Goal: Task Accomplishment & Management: Manage account settings

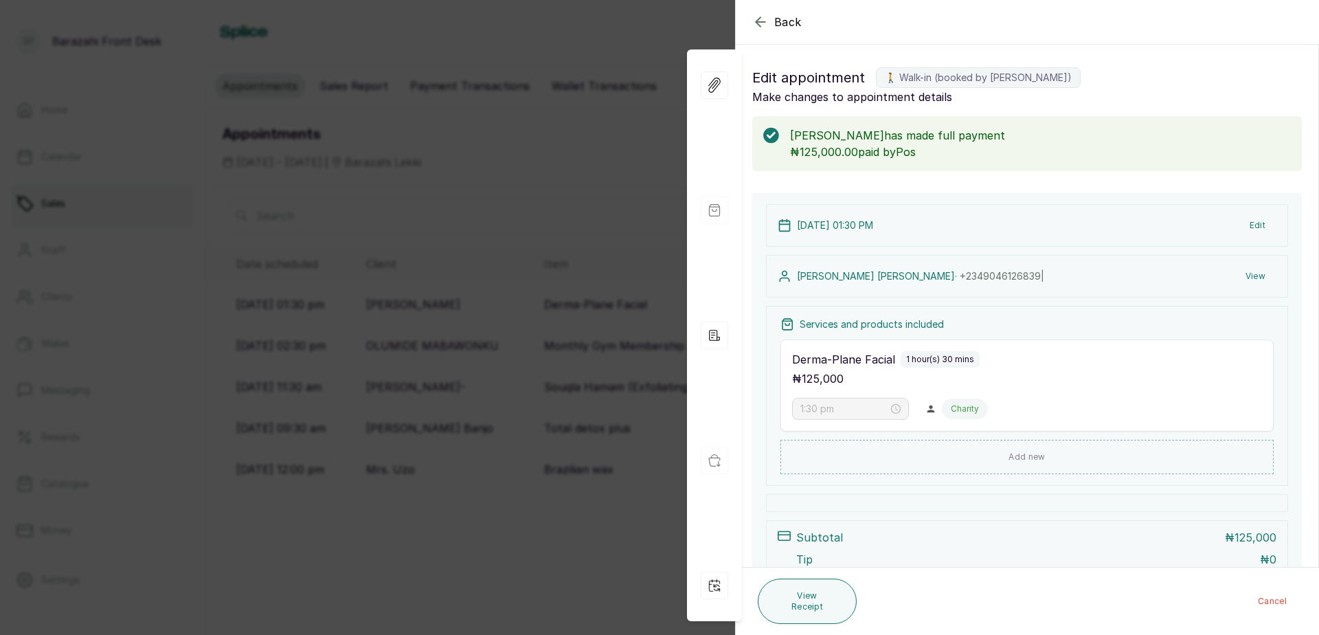
click at [499, 201] on div "Back Appointment Details Edit appointment 🚶 Walk-in (booked by [PERSON_NAME]) M…" at bounding box center [659, 317] width 1319 height 635
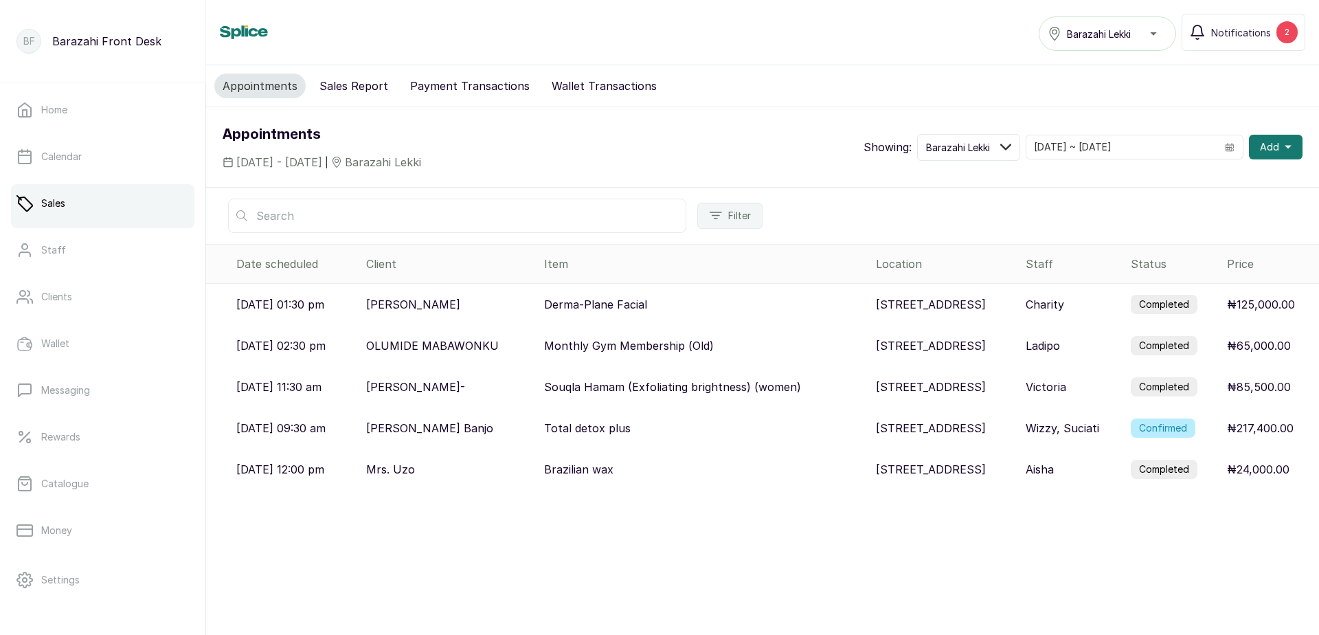
click at [1164, 429] on label "Confirmed" at bounding box center [1162, 427] width 65 height 19
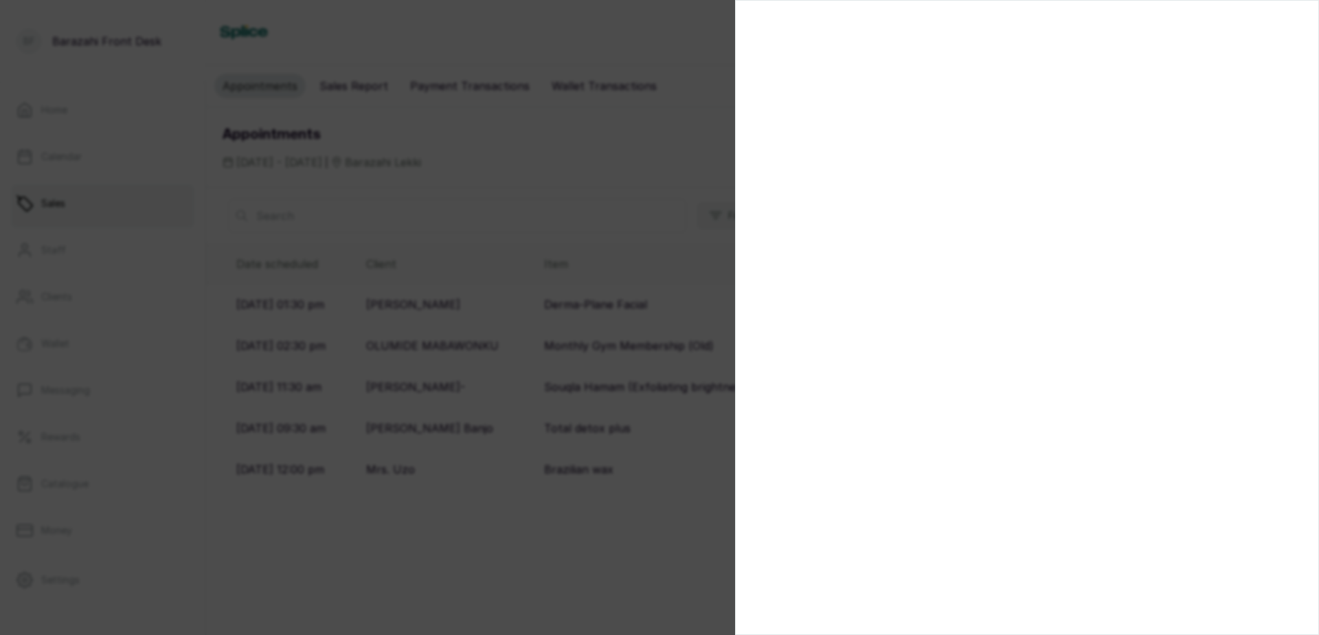
click at [621, 539] on div at bounding box center [659, 317] width 1319 height 635
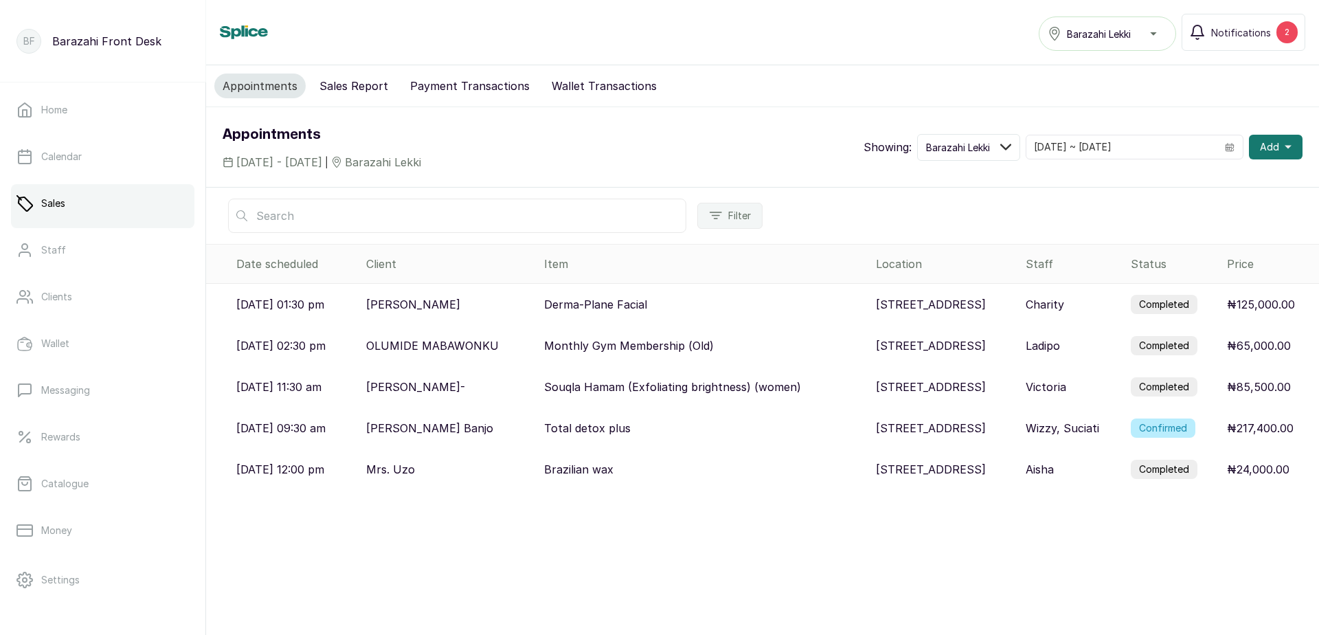
click at [1183, 432] on label "Confirmed" at bounding box center [1162, 427] width 65 height 19
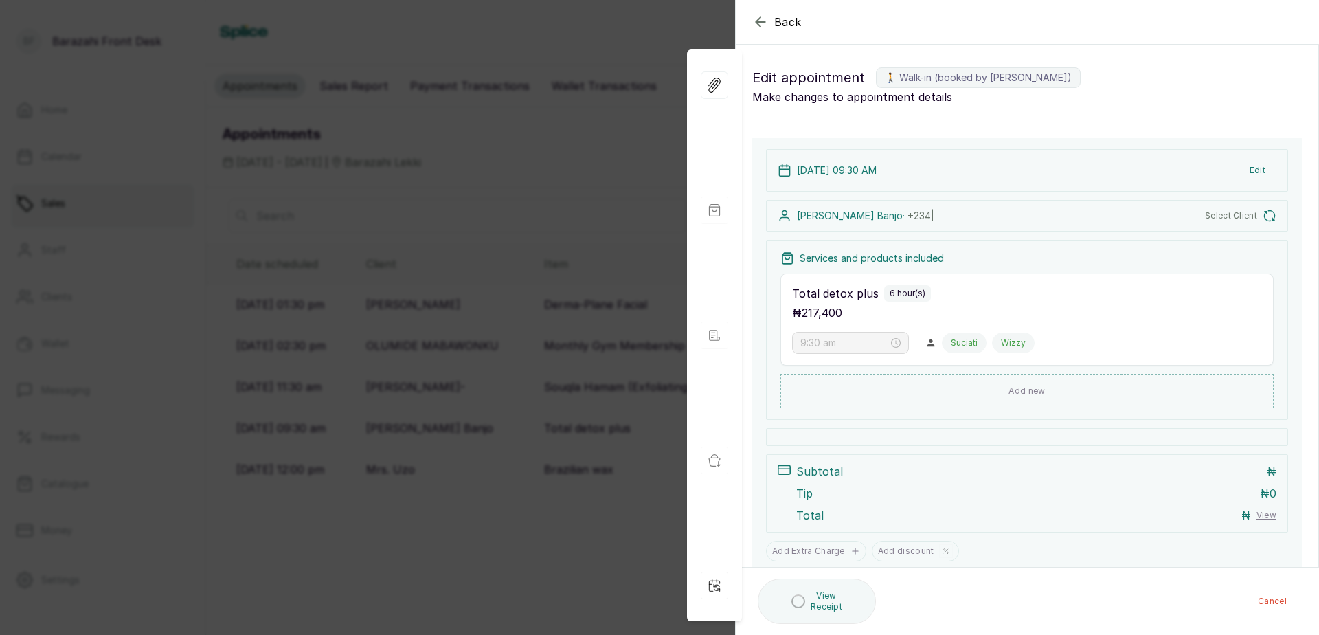
type input "9:30 am"
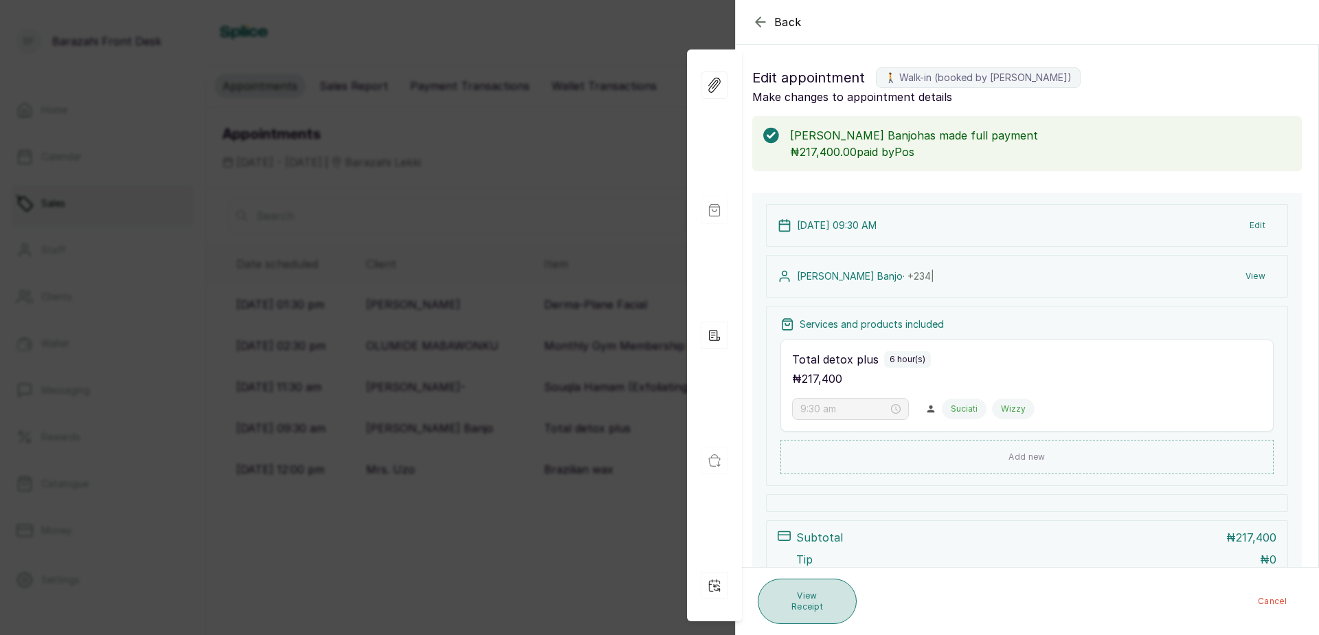
click at [812, 605] on button "View Receipt" at bounding box center [806, 600] width 99 height 45
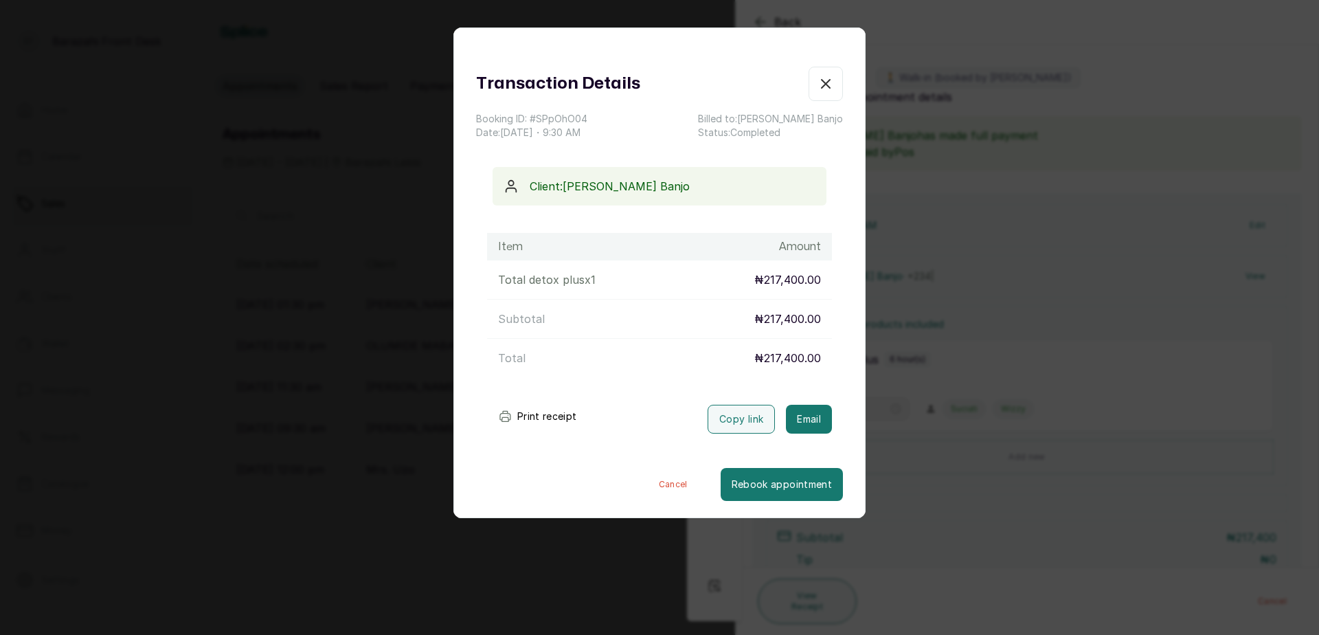
click at [540, 409] on button "Print receipt" at bounding box center [537, 415] width 101 height 27
click at [817, 79] on icon "button" at bounding box center [825, 84] width 16 height 16
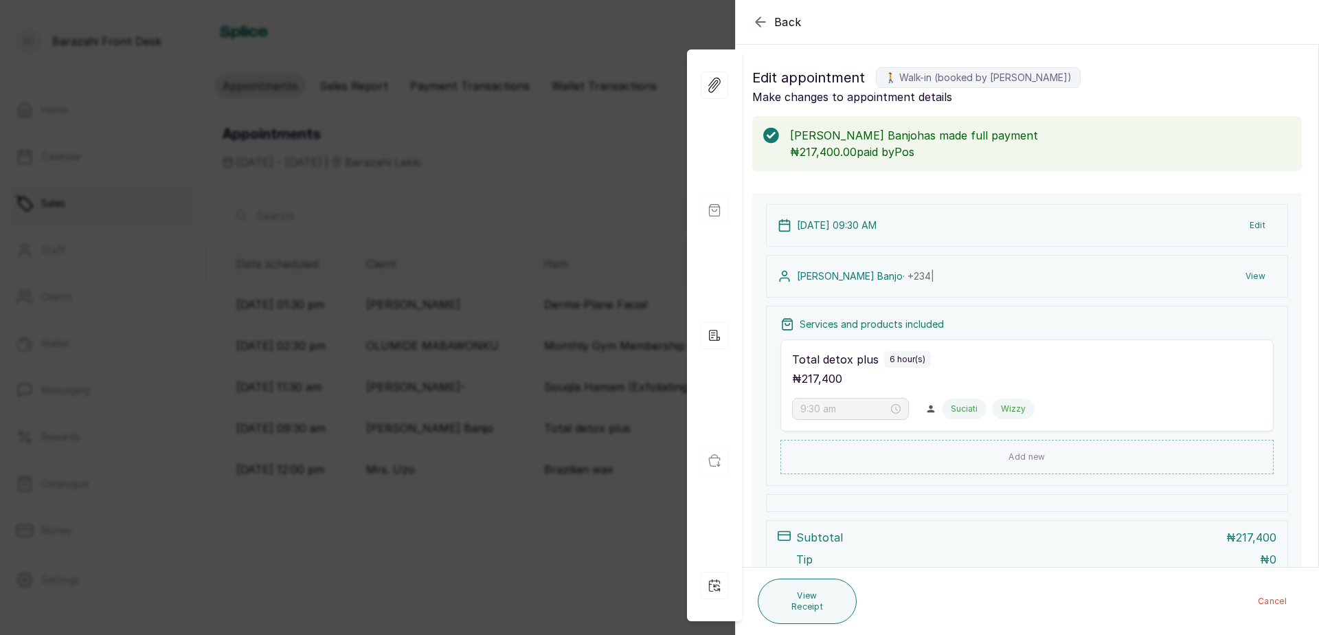
click at [762, 16] on icon "button" at bounding box center [760, 22] width 16 height 16
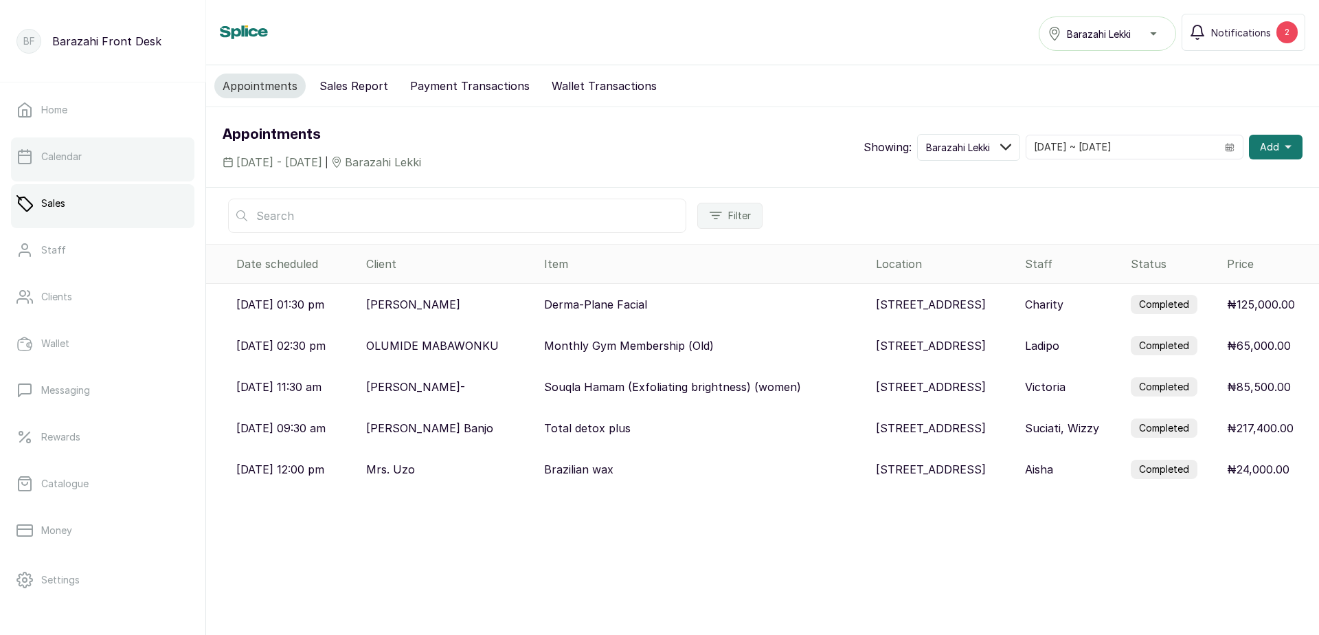
click at [95, 159] on link "Calendar" at bounding box center [102, 156] width 183 height 38
